Goal: Find specific page/section: Find specific page/section

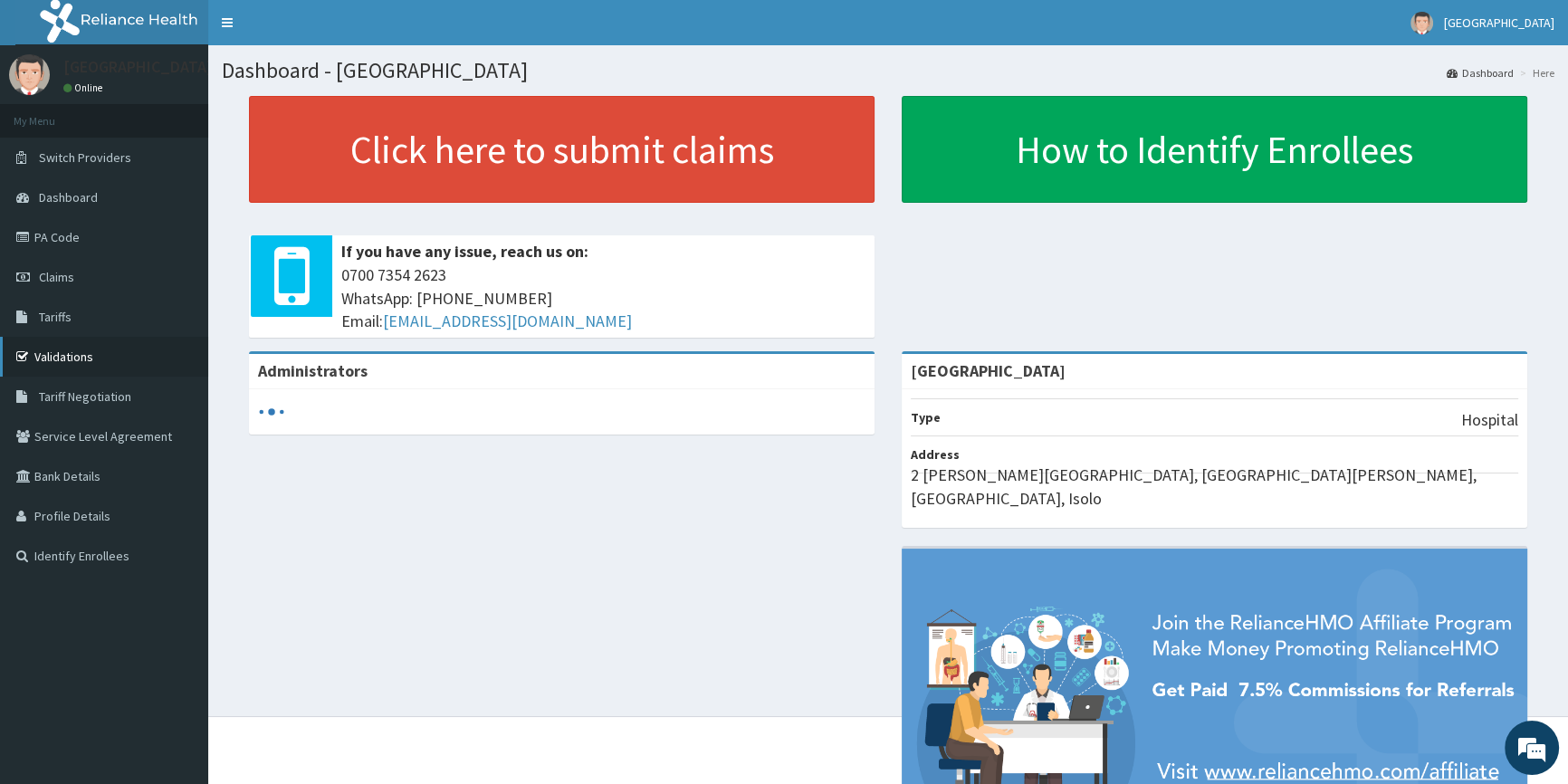
click at [78, 357] on link "Validations" at bounding box center [104, 357] width 208 height 40
click at [39, 352] on link "Validations" at bounding box center [104, 357] width 208 height 40
click at [55, 347] on link "Validations" at bounding box center [104, 357] width 208 height 40
